Goal: Information Seeking & Learning: Learn about a topic

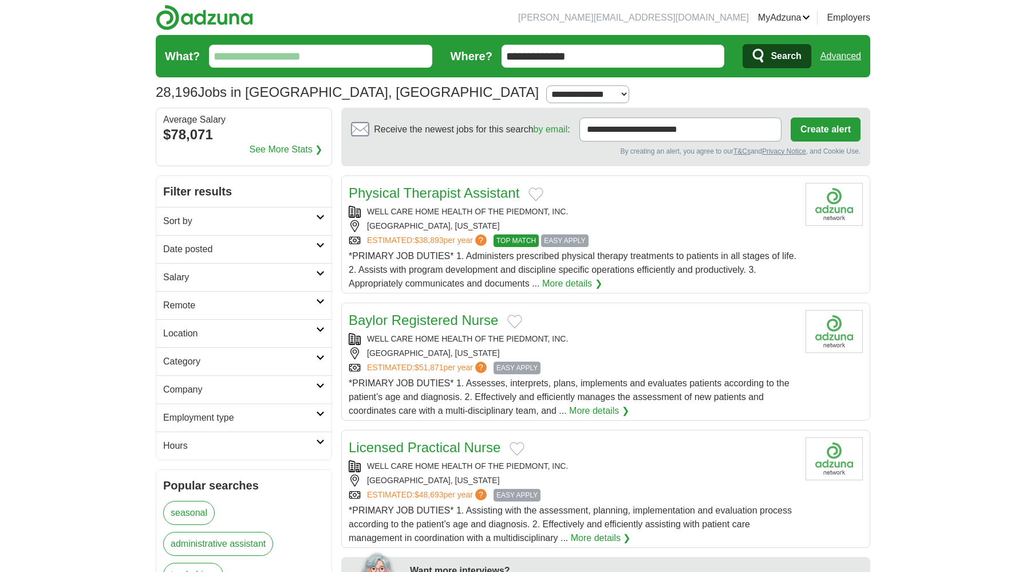
click at [353, 57] on input "What?" at bounding box center [320, 56] width 223 height 23
type input "****"
click at [743, 44] on button "Search" at bounding box center [777, 56] width 68 height 24
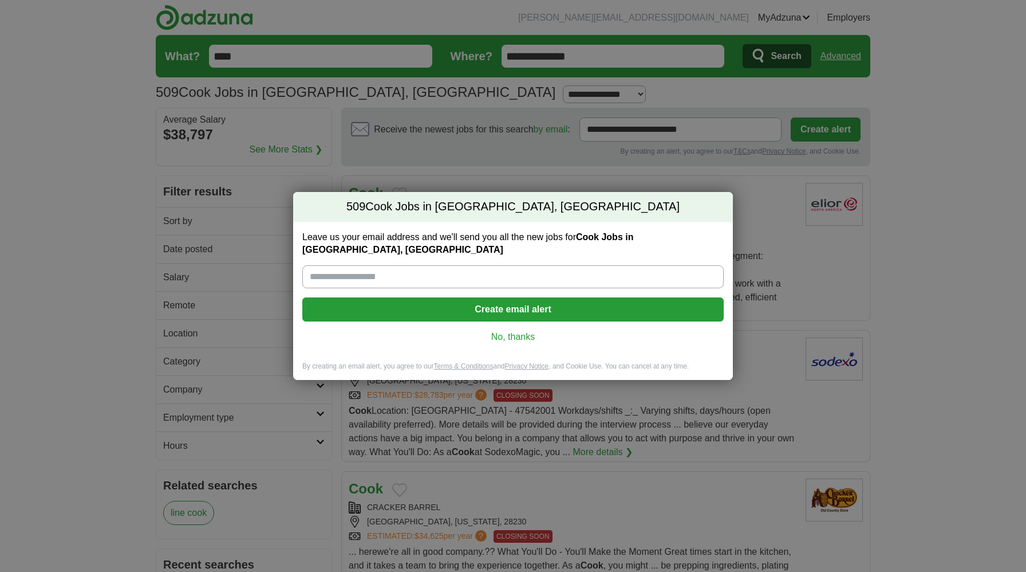
click at [503, 330] on link "No, thanks" at bounding box center [513, 336] width 403 height 13
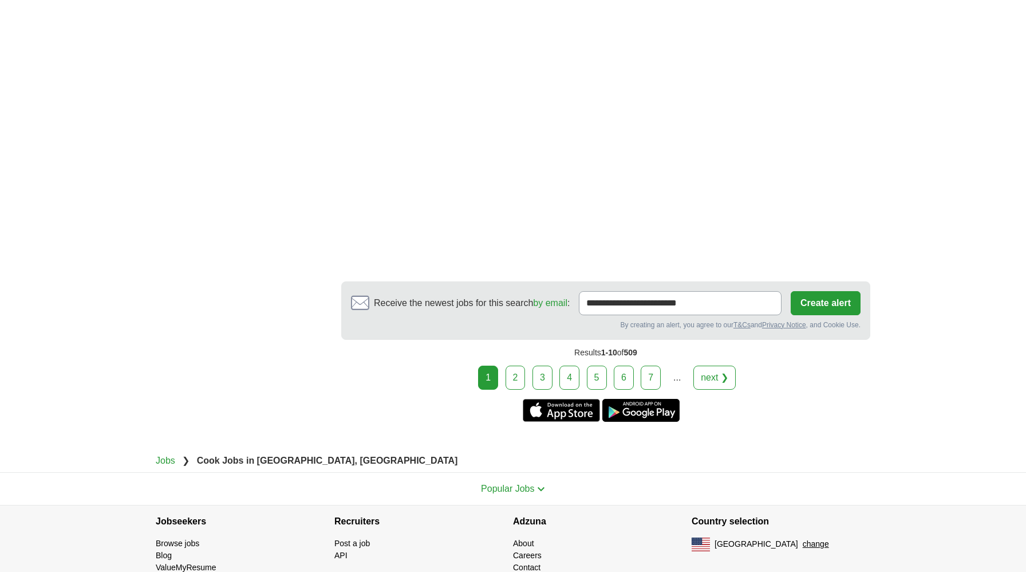
scroll to position [2180, 0]
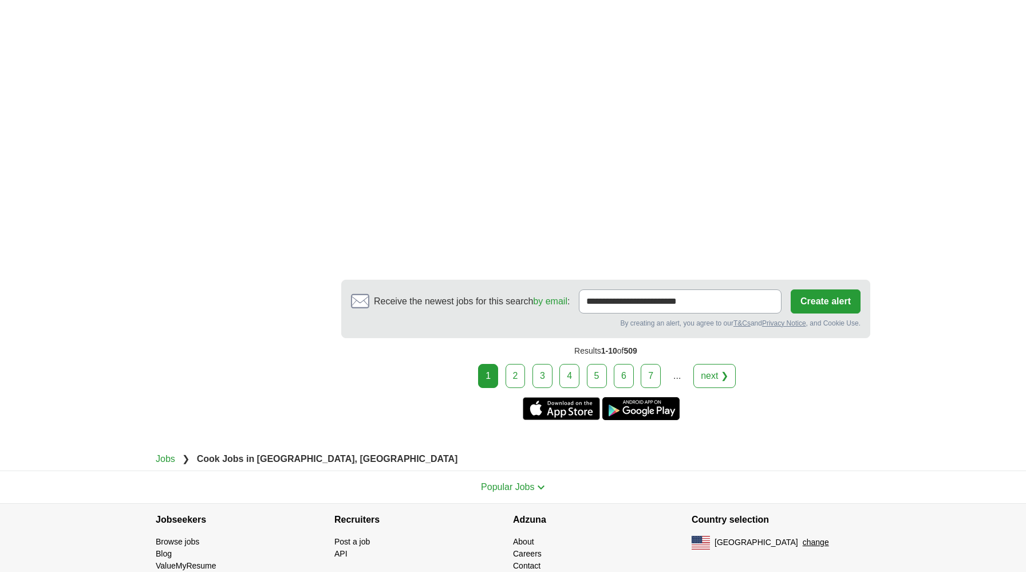
click at [514, 364] on link "2" at bounding box center [516, 376] width 20 height 24
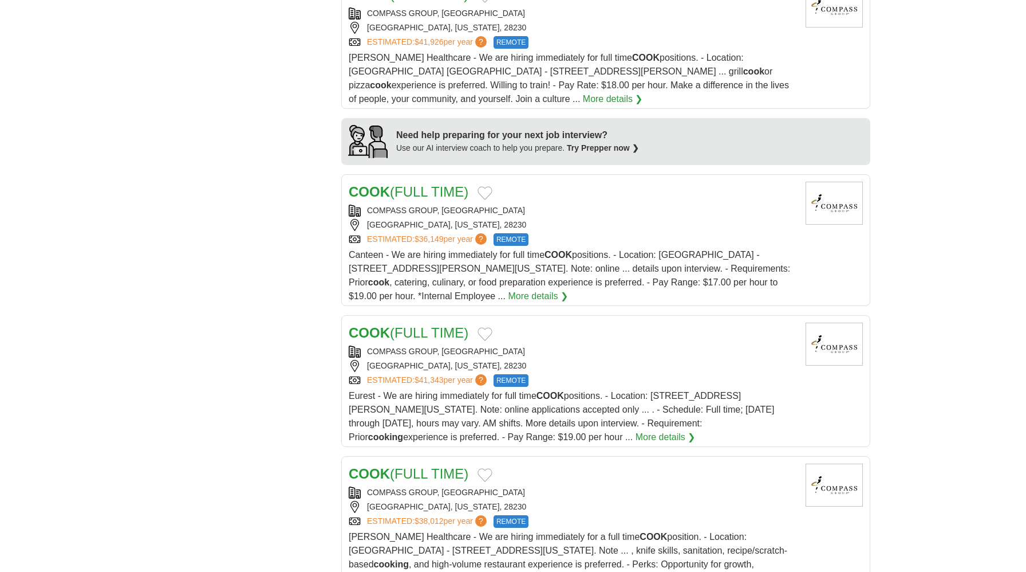
scroll to position [409, 0]
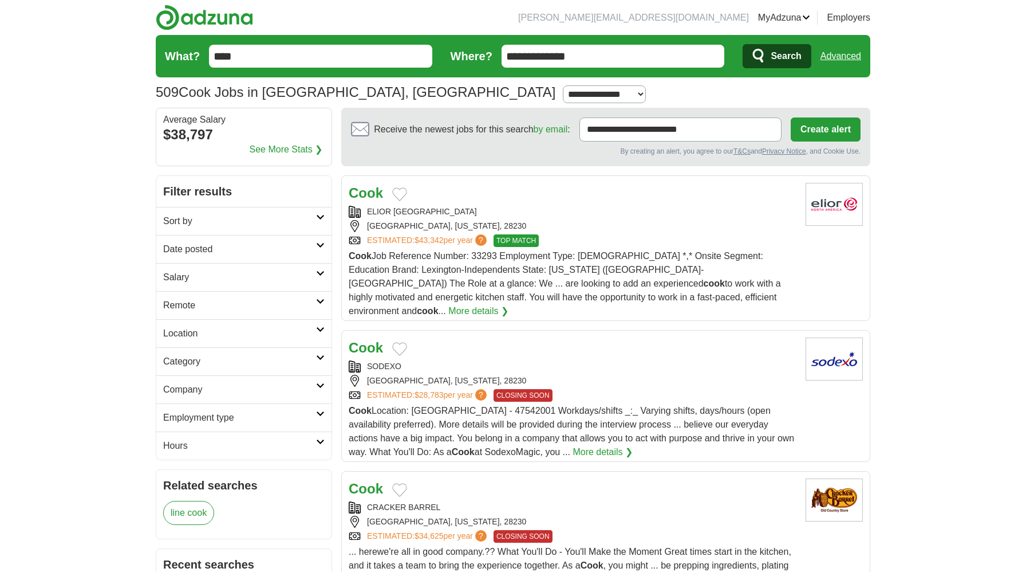
scroll to position [1443, 0]
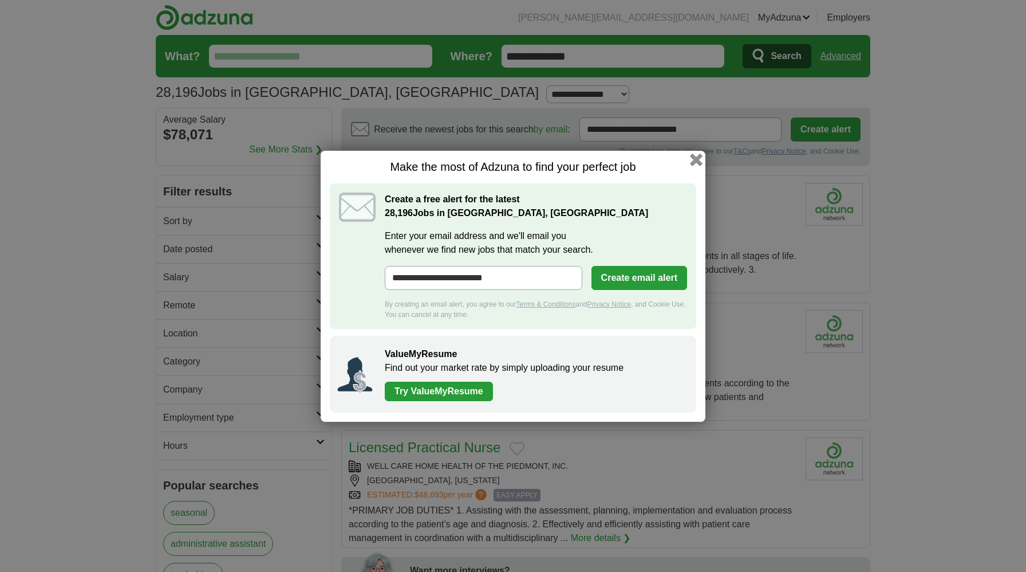
click at [692, 164] on button "button" at bounding box center [696, 159] width 13 height 13
